Goal: Check status

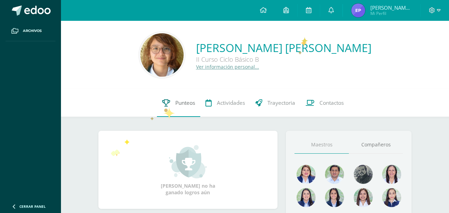
click at [164, 108] on link "Punteos" at bounding box center [178, 103] width 43 height 28
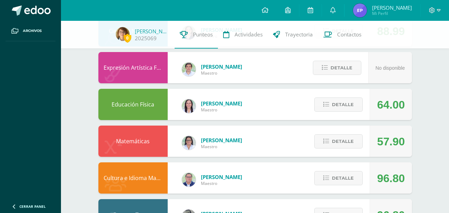
scroll to position [415, 0]
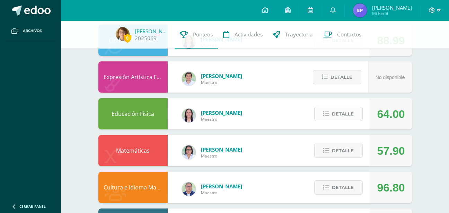
click at [338, 116] on span "Detalle" at bounding box center [343, 113] width 22 height 13
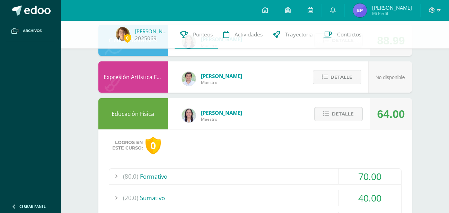
click at [330, 115] on button "Detalle" at bounding box center [338, 114] width 48 height 14
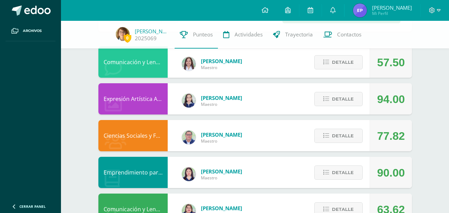
scroll to position [63, 0]
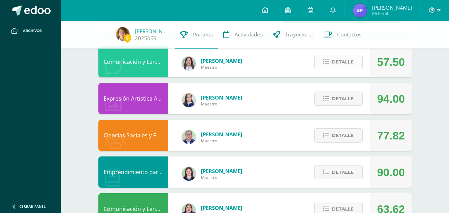
click at [337, 63] on span "Detalle" at bounding box center [343, 61] width 22 height 13
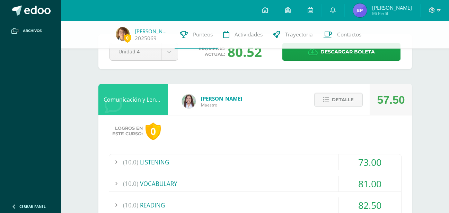
scroll to position [0, 0]
